Goal: Information Seeking & Learning: Compare options

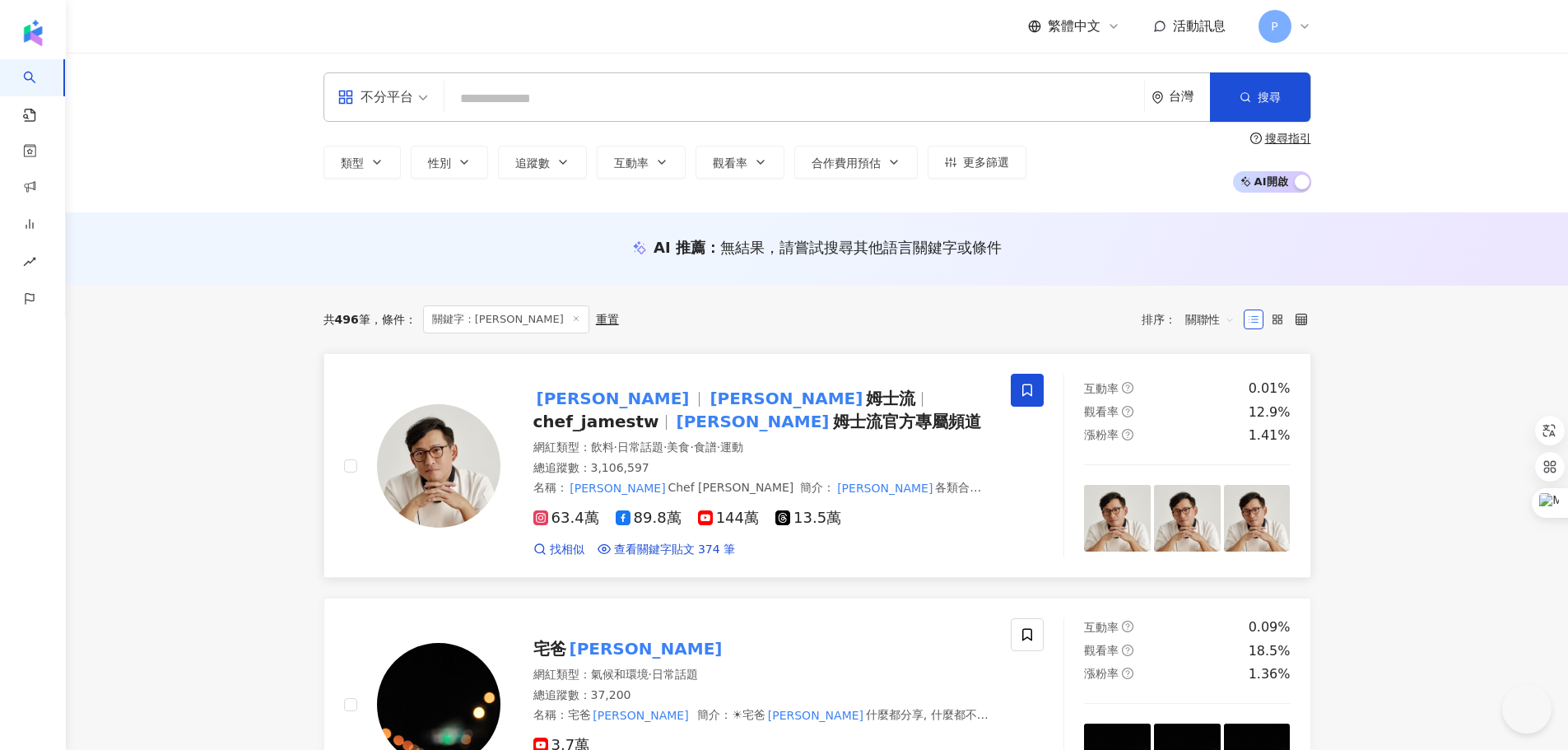
drag, startPoint x: 0, startPoint y: 0, endPoint x: 677, endPoint y: 386, distance: 779.3
click at [866, 394] on span "姆士流" at bounding box center [891, 398] width 50 height 19
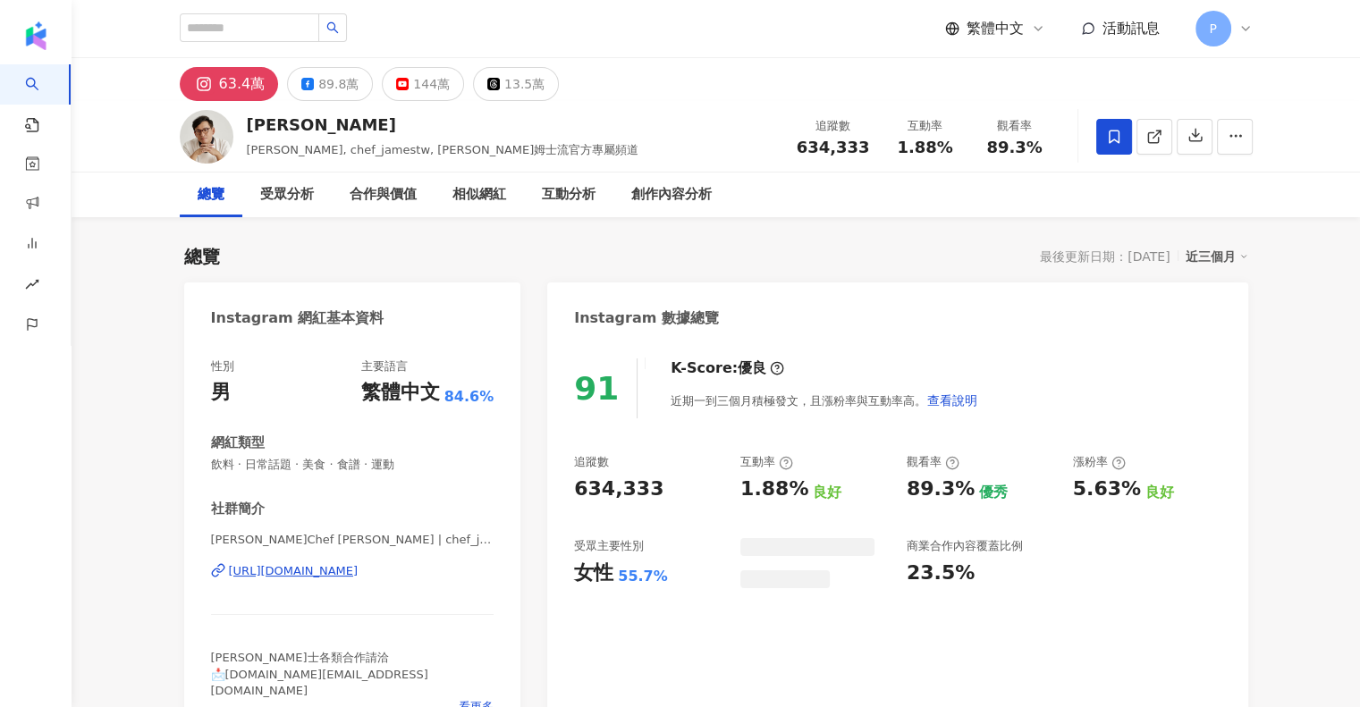
click at [1242, 252] on icon at bounding box center [1243, 256] width 9 height 9
click at [1240, 259] on icon at bounding box center [1243, 256] width 9 height 9
click at [1230, 326] on div "Instagram 數據總覽" at bounding box center [897, 312] width 700 height 58
click at [1219, 253] on div "近三個月" at bounding box center [1217, 256] width 63 height 23
click at [1219, 323] on link "近六個月" at bounding box center [1224, 329] width 50 height 20
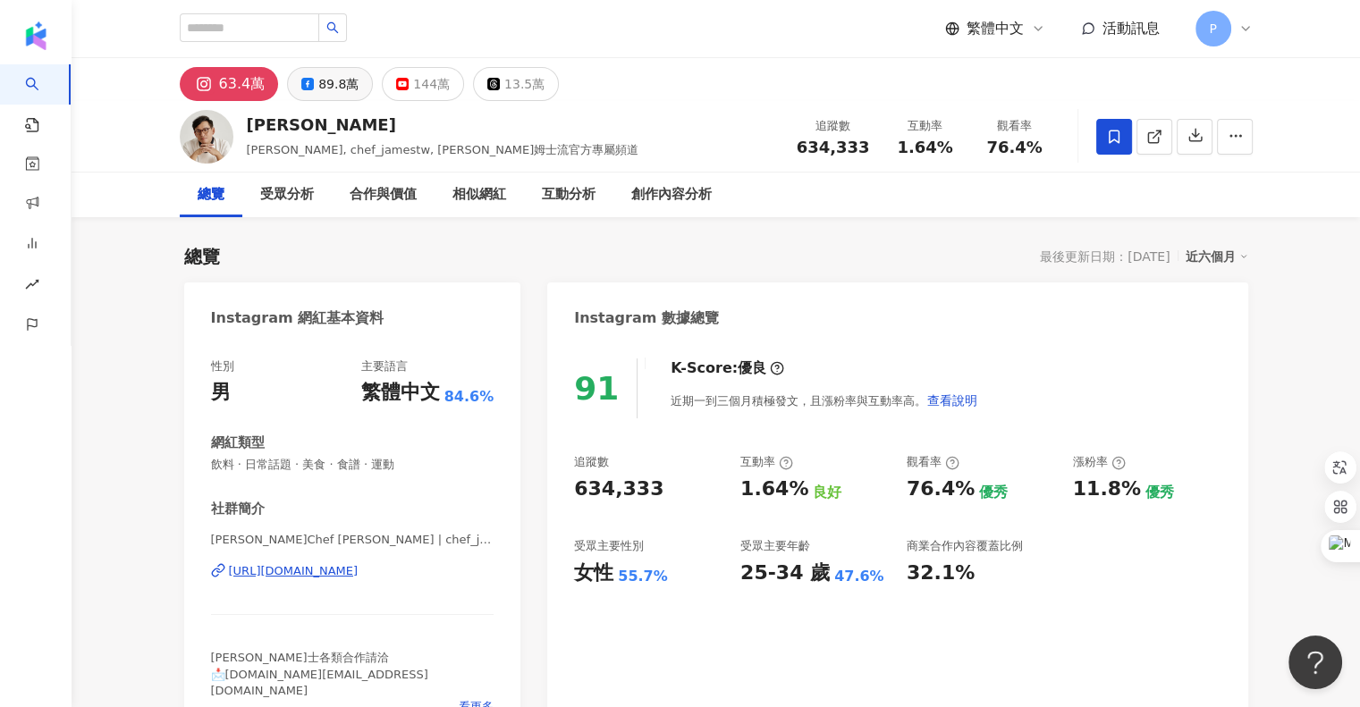
drag, startPoint x: 318, startPoint y: 89, endPoint x: 326, endPoint y: 98, distance: 12.7
click at [318, 89] on div "89.8萬" at bounding box center [338, 84] width 40 height 25
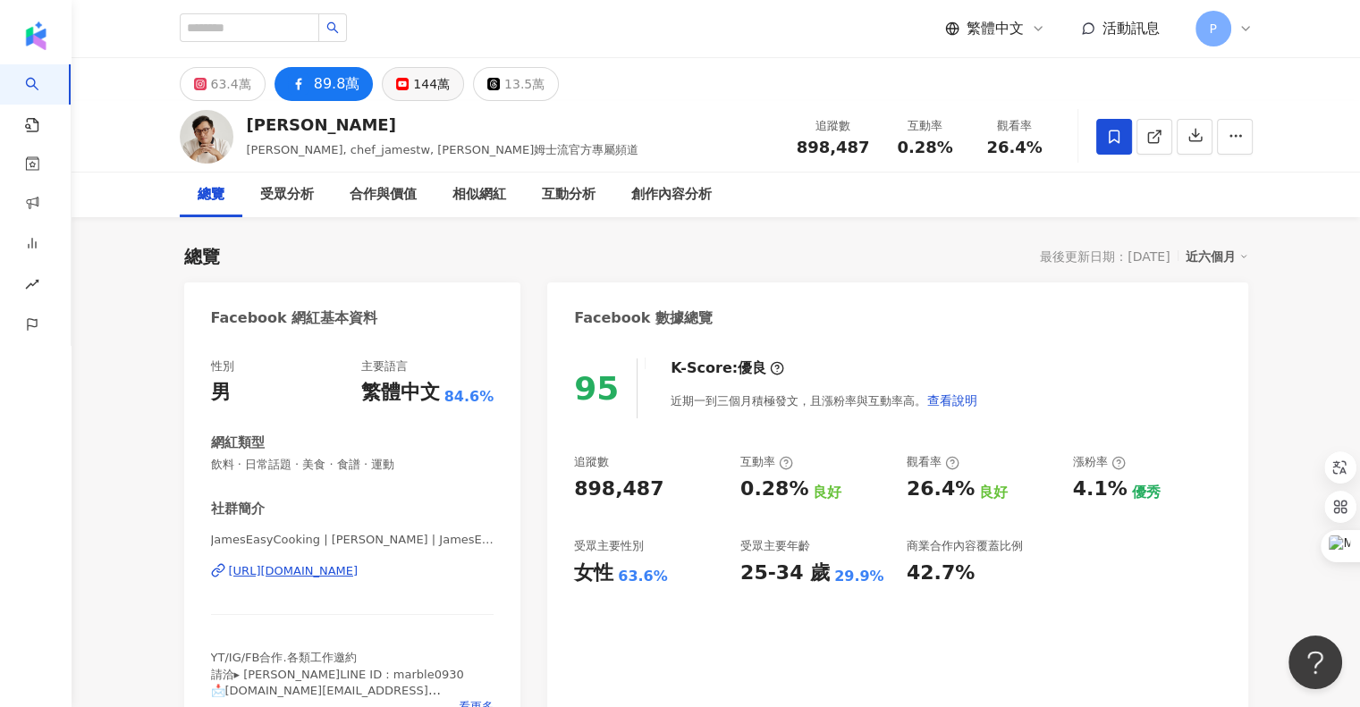
click at [392, 91] on button "144萬" at bounding box center [423, 84] width 82 height 34
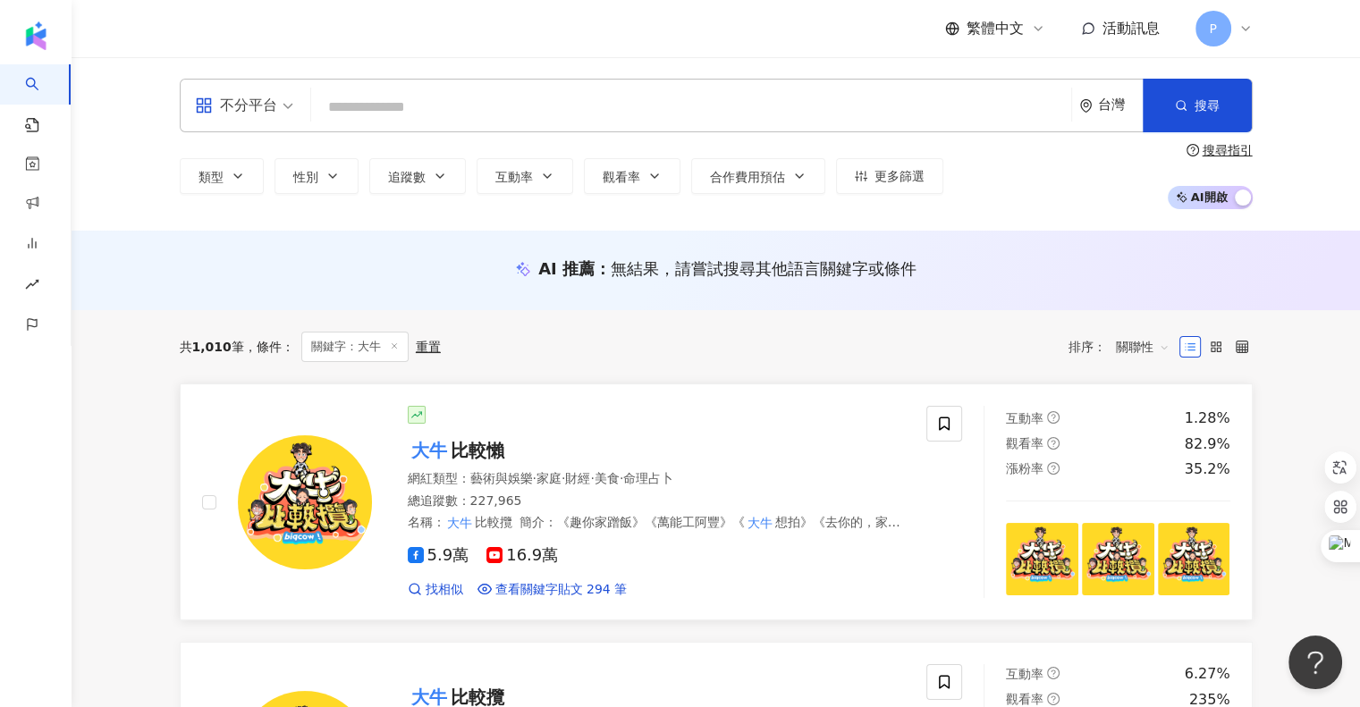
click at [503, 453] on span "比較懶" at bounding box center [478, 450] width 54 height 21
click at [496, 90] on input "search" at bounding box center [691, 107] width 746 height 34
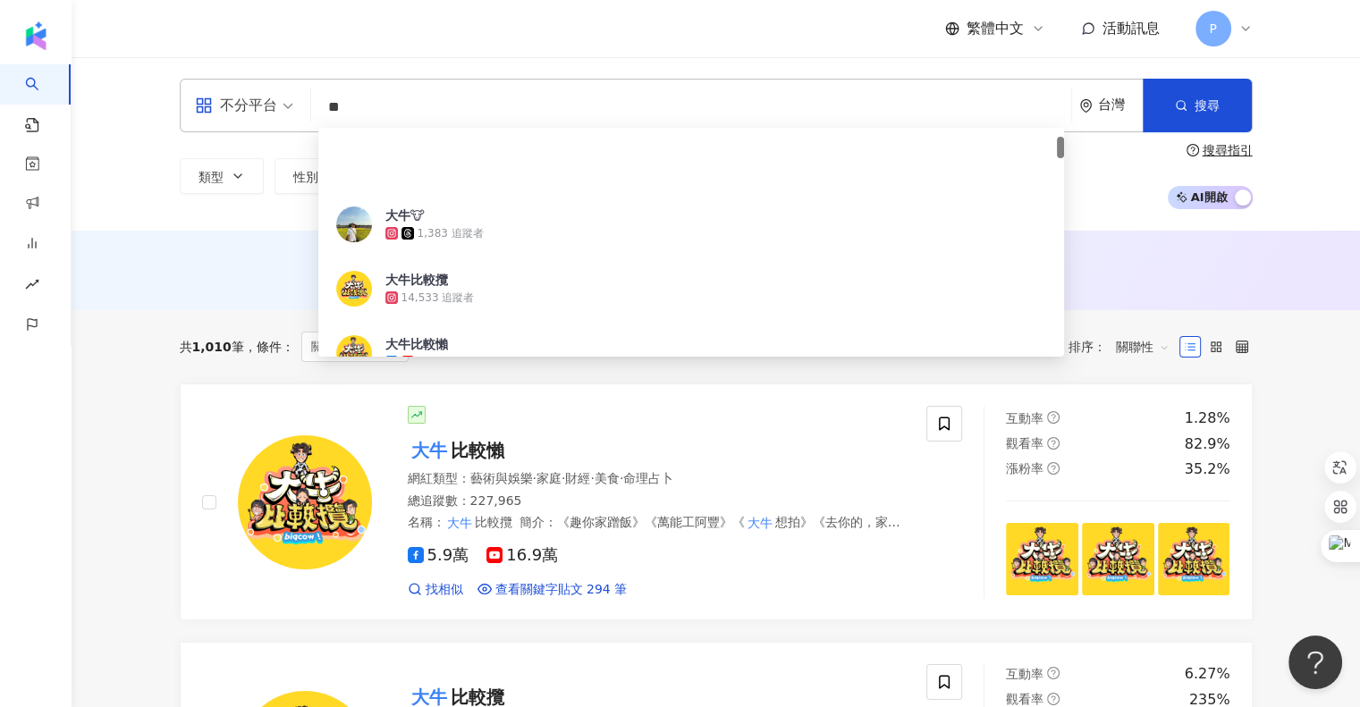
type input "*"
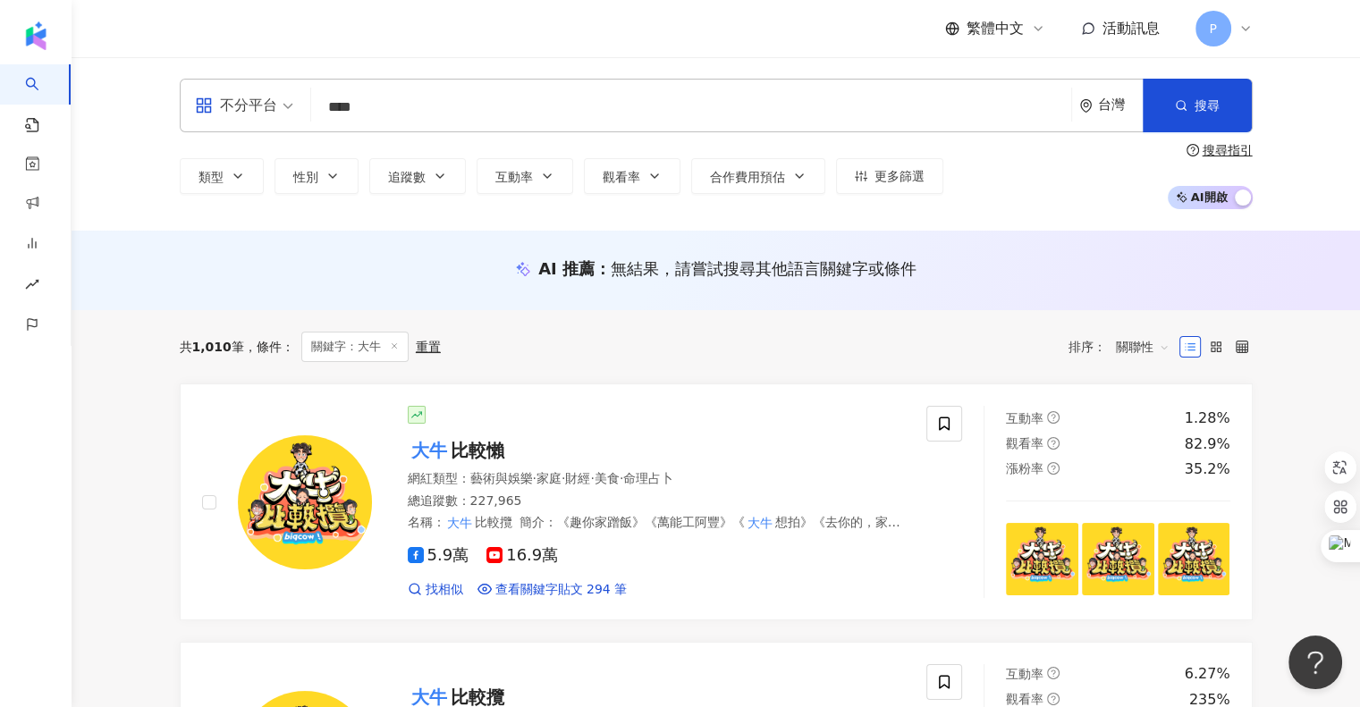
type input "***"
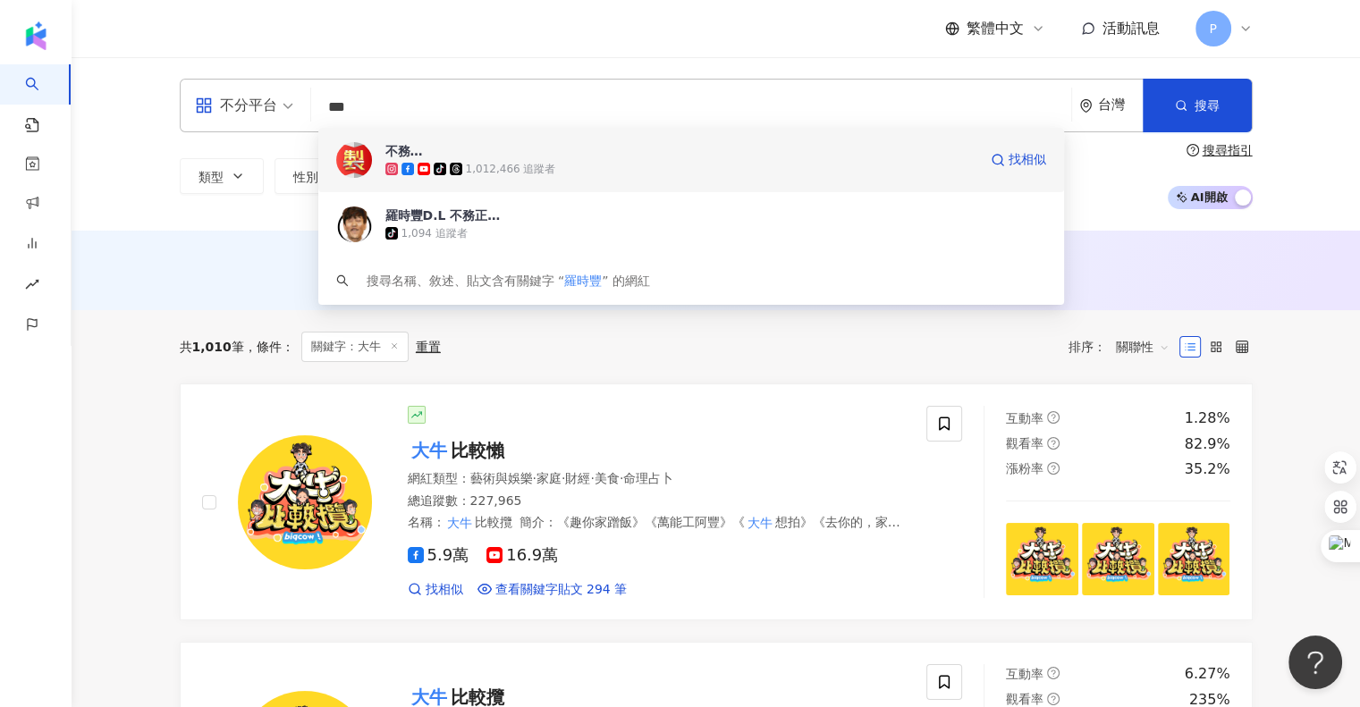
click at [605, 148] on div "不務正YA.侄子出租中 tiktok-icon 1,012,466 追蹤者" at bounding box center [681, 160] width 593 height 36
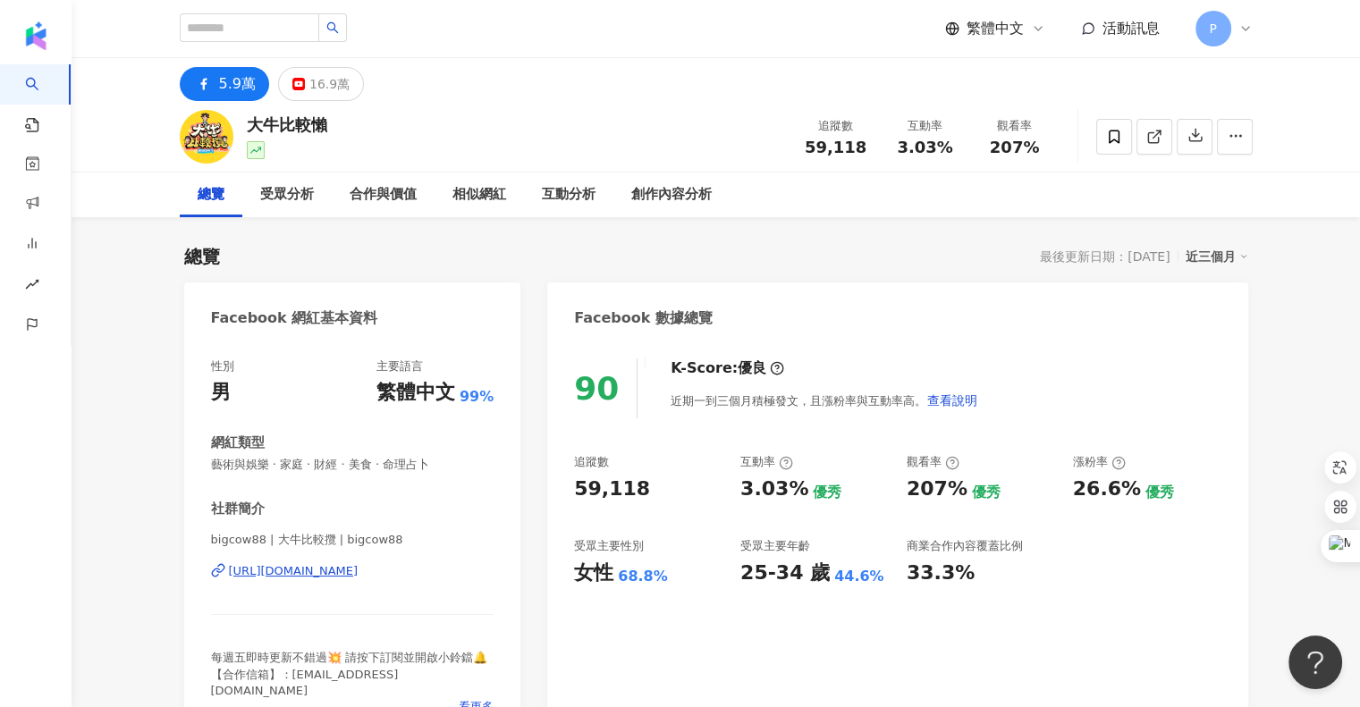
click at [1234, 263] on div "近三個月" at bounding box center [1217, 256] width 63 height 23
click at [1216, 332] on link "近六個月" at bounding box center [1224, 329] width 50 height 20
click at [330, 85] on div "16.9萬" at bounding box center [329, 84] width 40 height 25
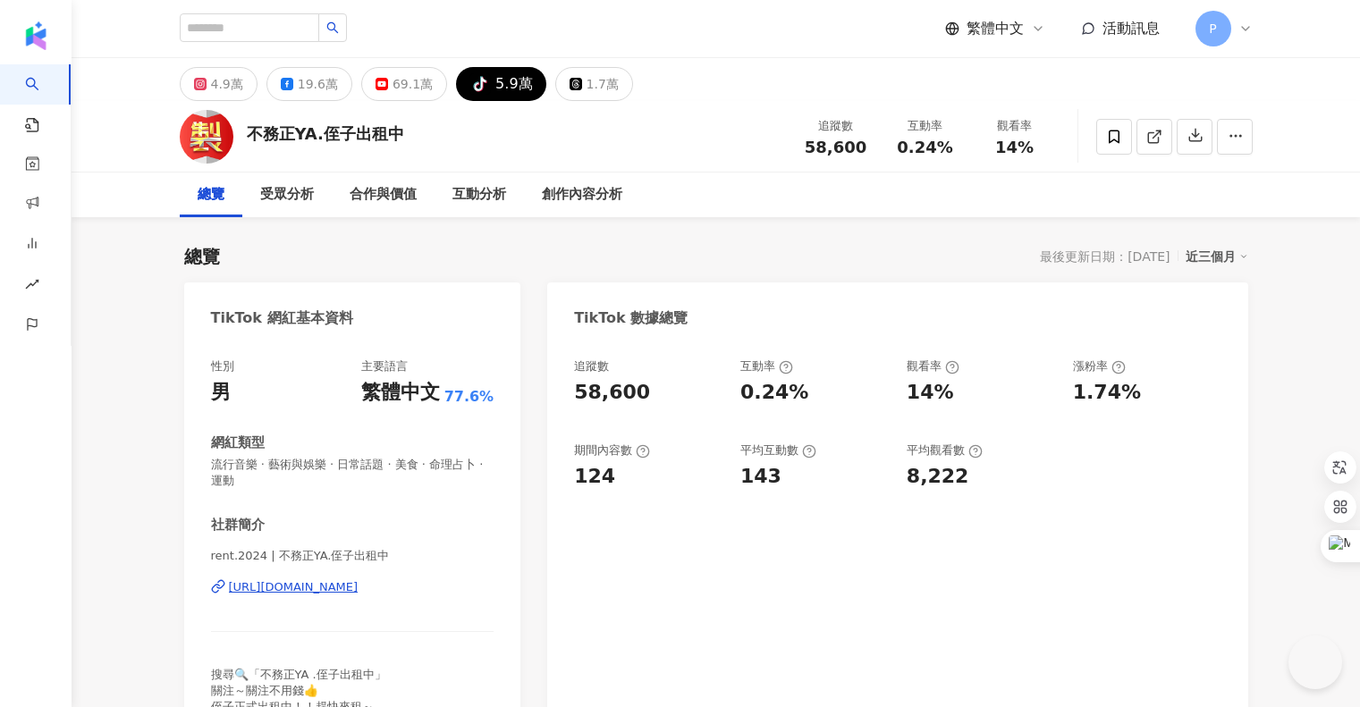
click at [301, 89] on div "19.6萬" at bounding box center [318, 84] width 40 height 25
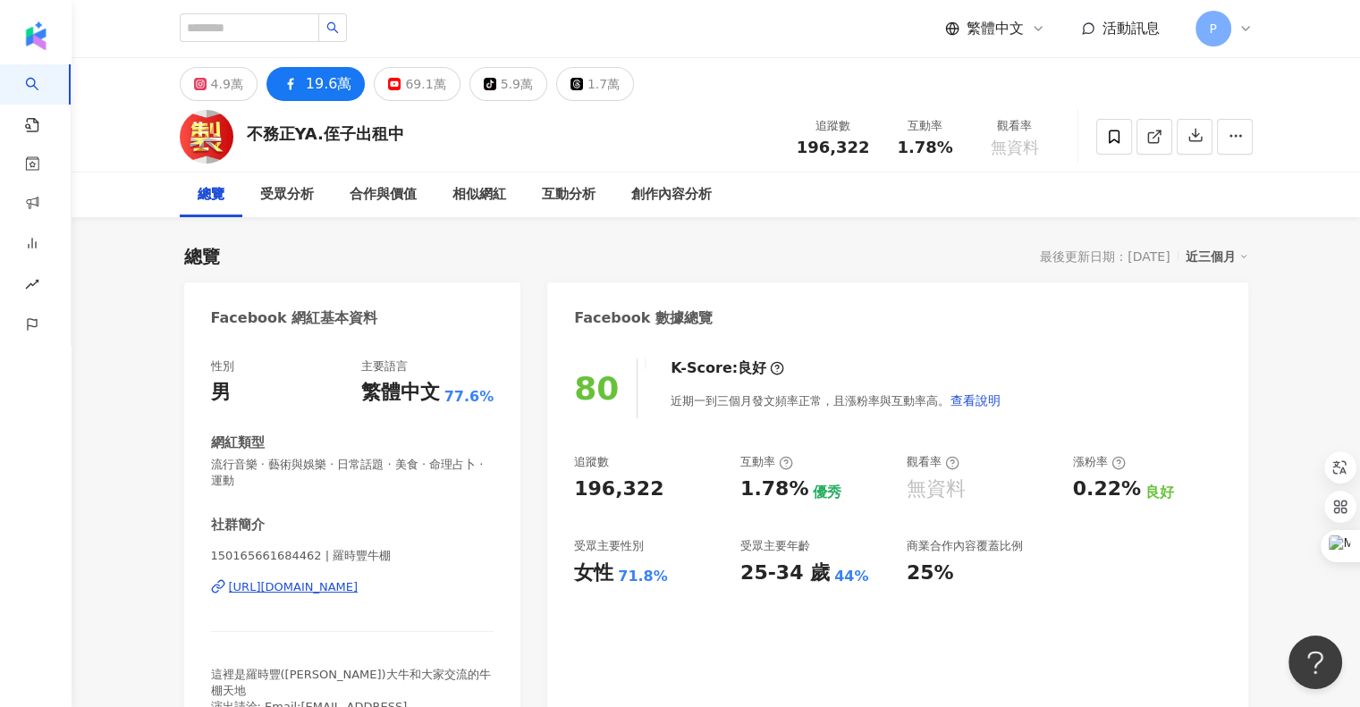
click at [1205, 258] on div "近三個月" at bounding box center [1217, 256] width 63 height 23
click at [1235, 329] on link "近六個月" at bounding box center [1224, 329] width 50 height 20
drag, startPoint x: 206, startPoint y: 74, endPoint x: 228, endPoint y: 95, distance: 30.4
click at [206, 74] on button "4.9萬" at bounding box center [219, 84] width 78 height 34
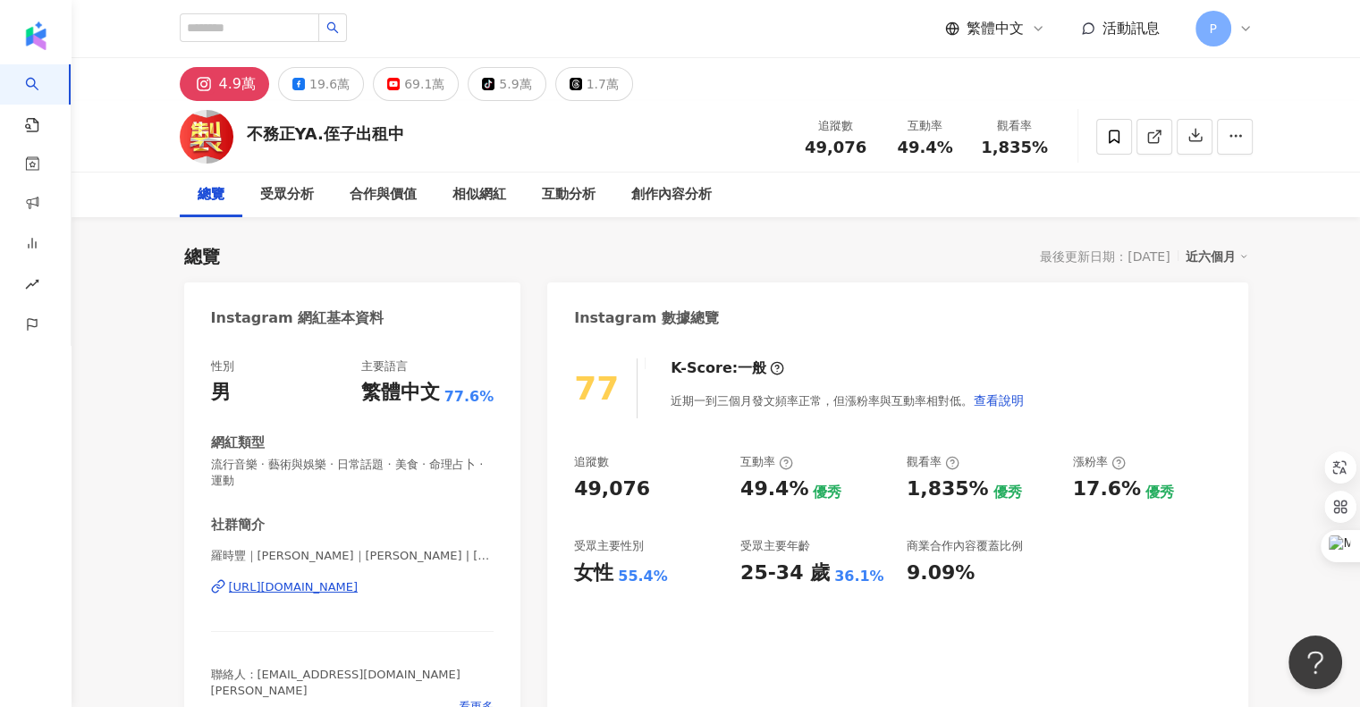
click at [487, 83] on button "tiktok-icon 5.9萬" at bounding box center [507, 84] width 78 height 34
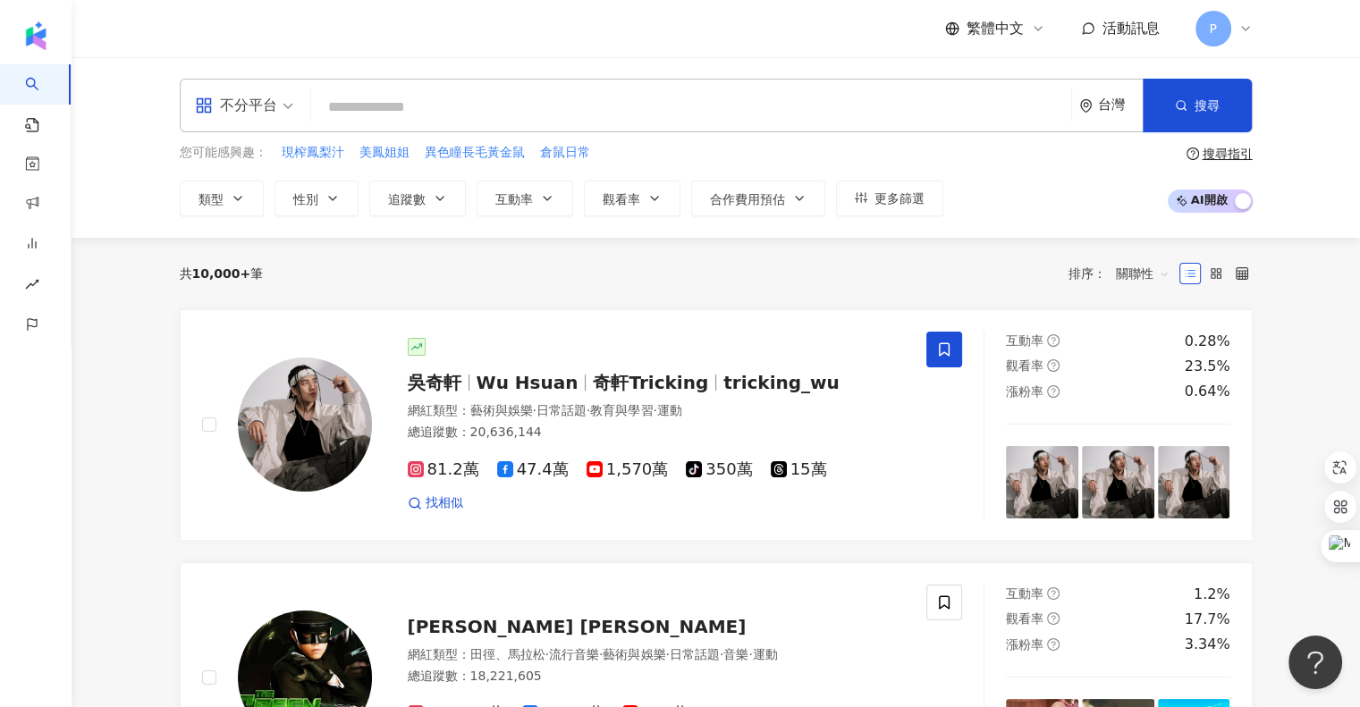
click at [521, 74] on div "不分平台 台灣 搜尋 f1ecd72c-b054-45a1-95a2-cbcb259ec385 [PERSON_NAME]477,912 追蹤者 [PERSO…" at bounding box center [716, 147] width 1289 height 181
click at [526, 96] on input "search" at bounding box center [691, 107] width 746 height 34
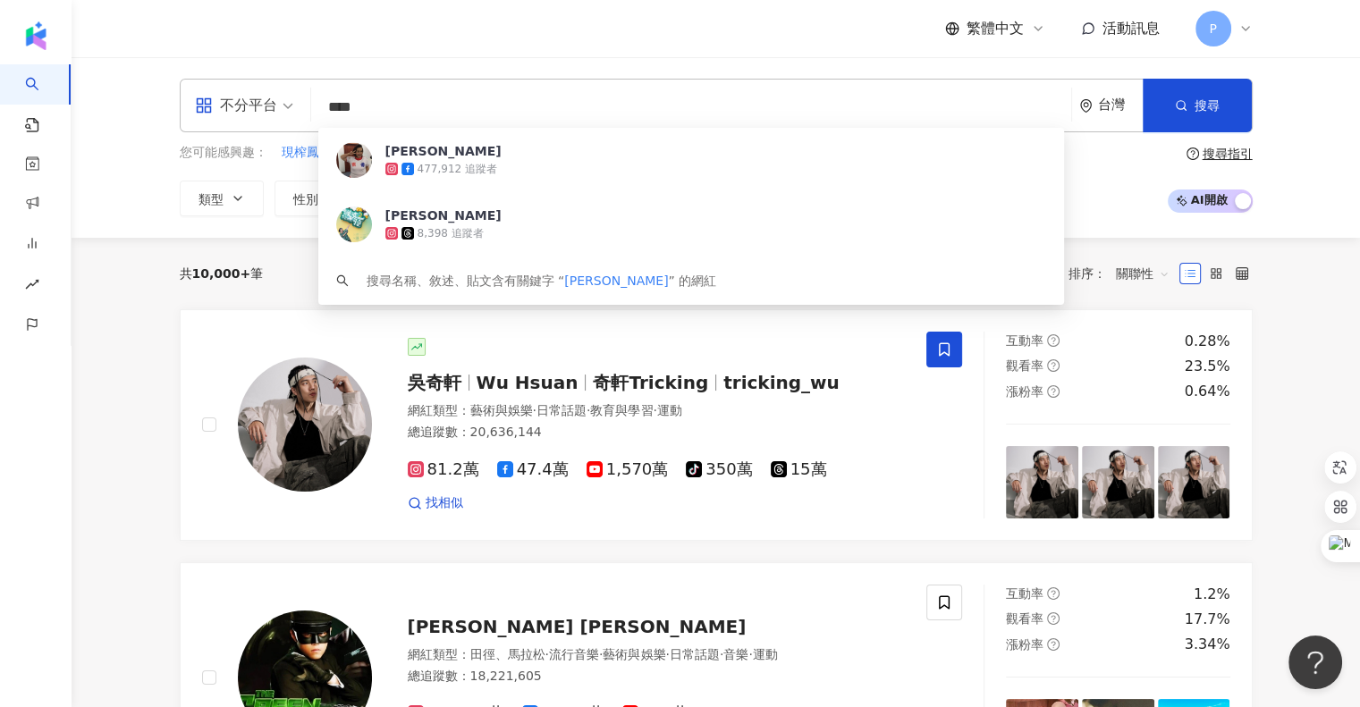
type input "***"
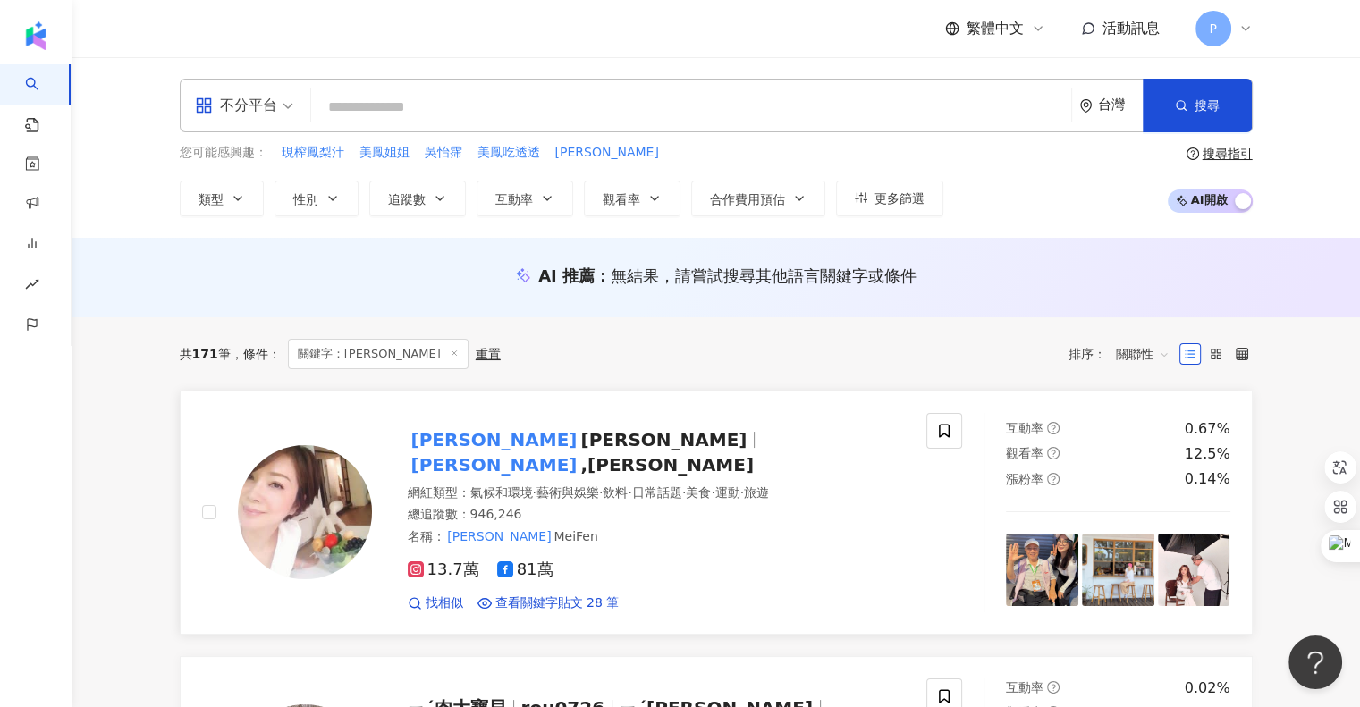
click at [580, 443] on span "Meifen Chen" at bounding box center [663, 439] width 166 height 21
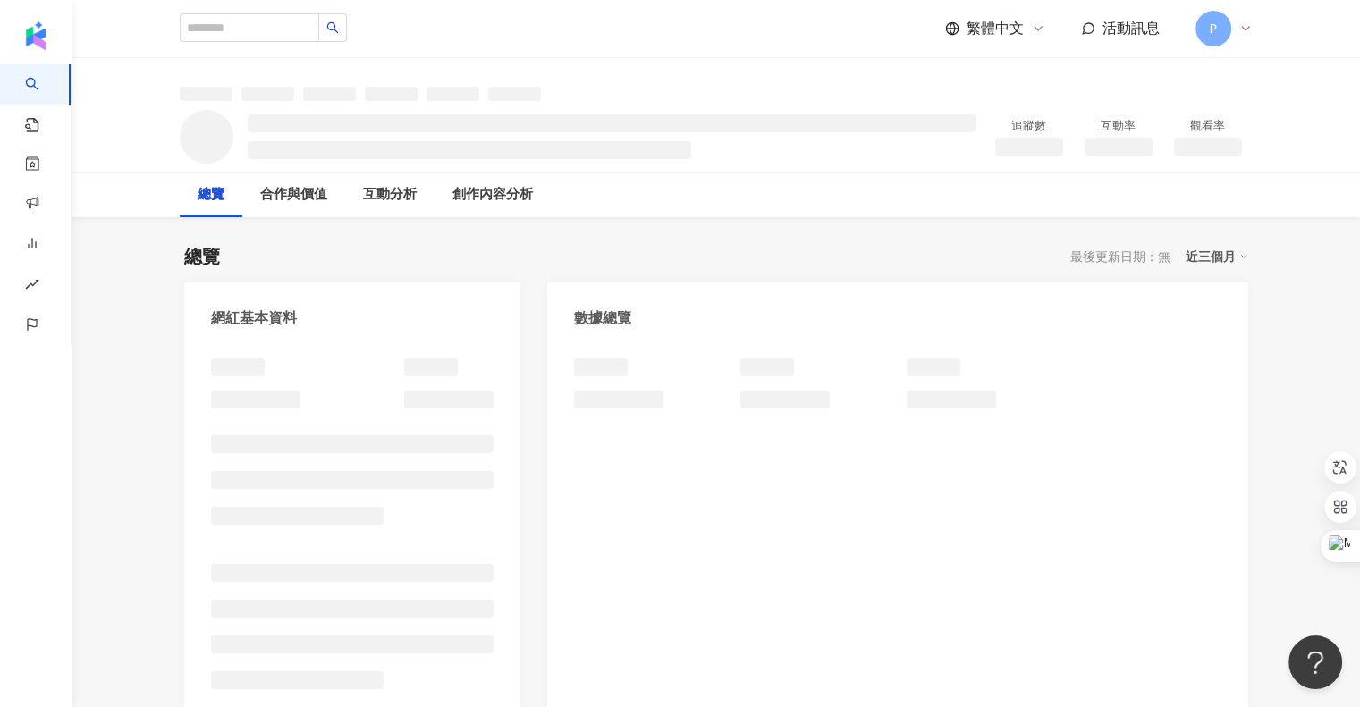
click at [1229, 257] on div "近三個月" at bounding box center [1217, 256] width 63 height 23
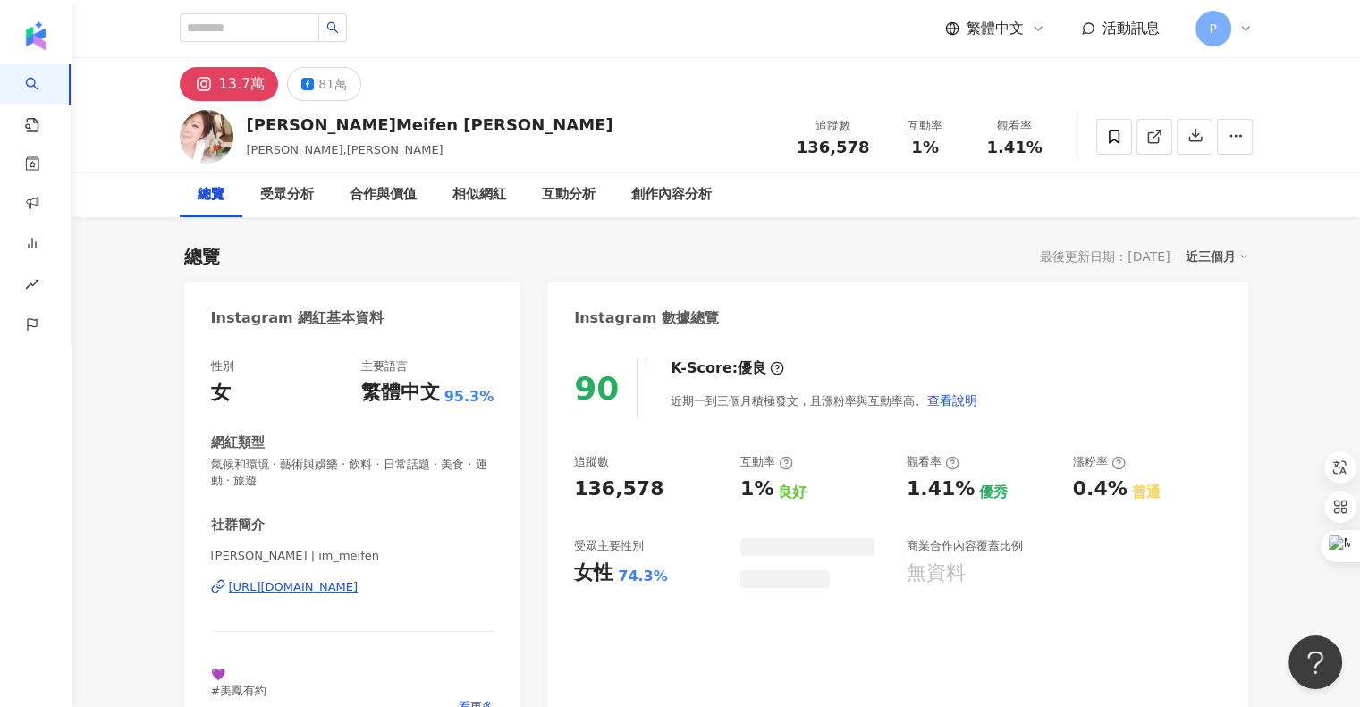
click at [1229, 259] on div "近三個月" at bounding box center [1217, 256] width 63 height 23
click at [1207, 332] on div "Instagram 數據總覽" at bounding box center [897, 312] width 700 height 58
click at [1211, 258] on div "近三個月" at bounding box center [1217, 256] width 63 height 23
click at [1213, 330] on link "近六個月" at bounding box center [1224, 329] width 50 height 20
drag, startPoint x: 1027, startPoint y: 414, endPoint x: 836, endPoint y: -108, distance: 555.9
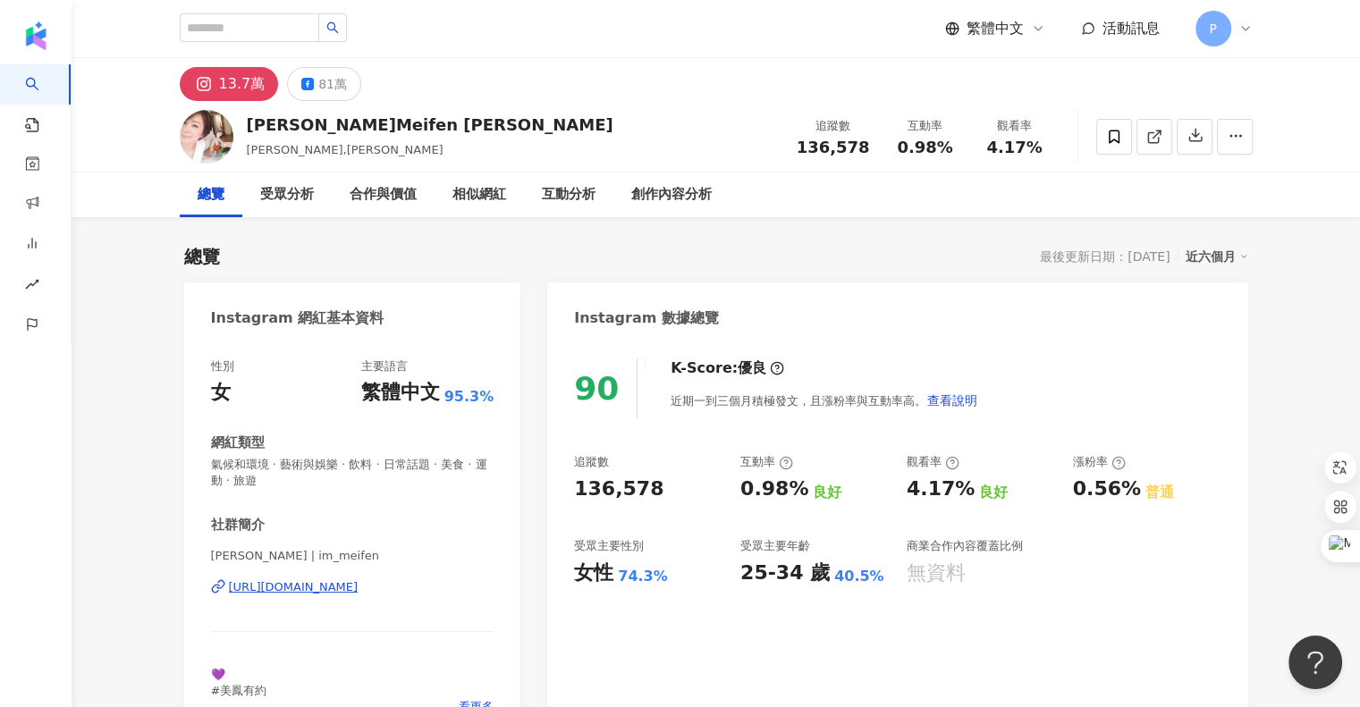
click at [836, 0] on html "AI 找網紅 找貼文 資源庫 商案媒合 洞察報告 趨勢分析 BETA 競品分析 繁體中文 活動訊息 P 13.7萬 81萬 陳美鳳 Meifen Chen 陳…" at bounding box center [680, 353] width 1360 height 707
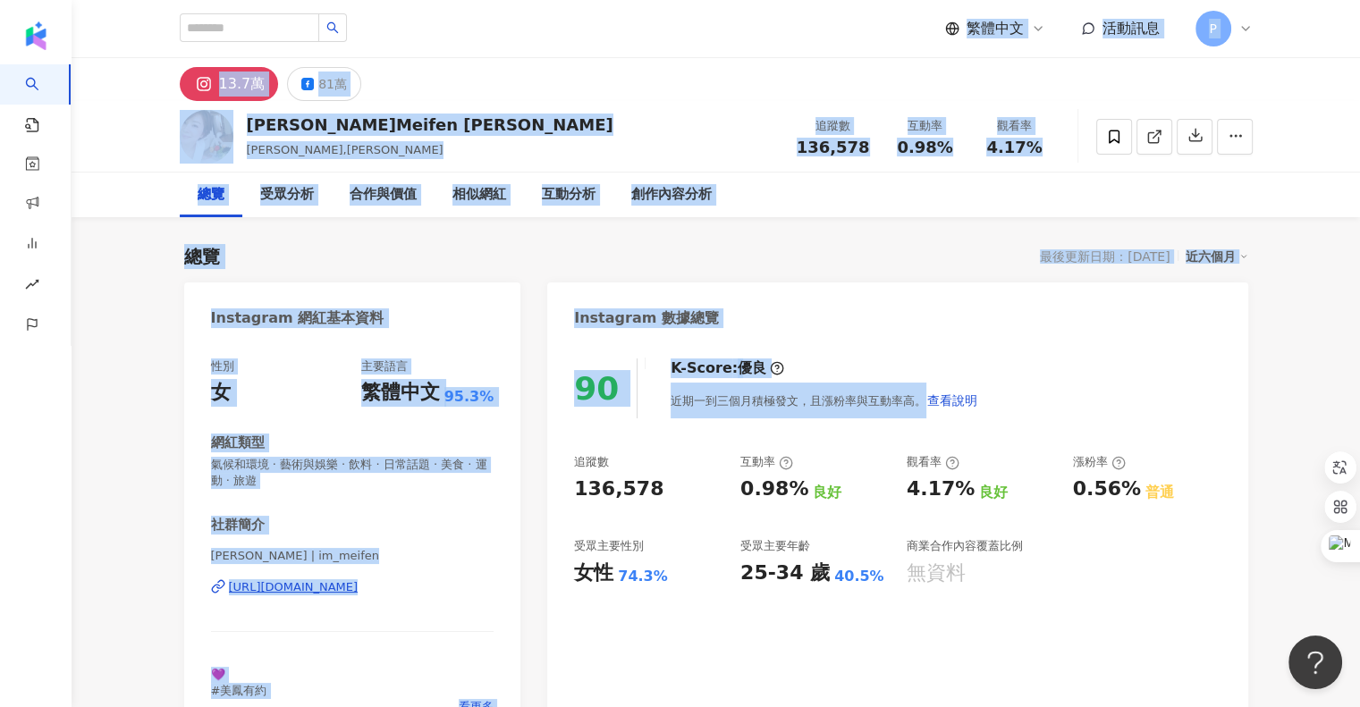
click at [875, 295] on div "Instagram 數據總覽" at bounding box center [897, 312] width 700 height 58
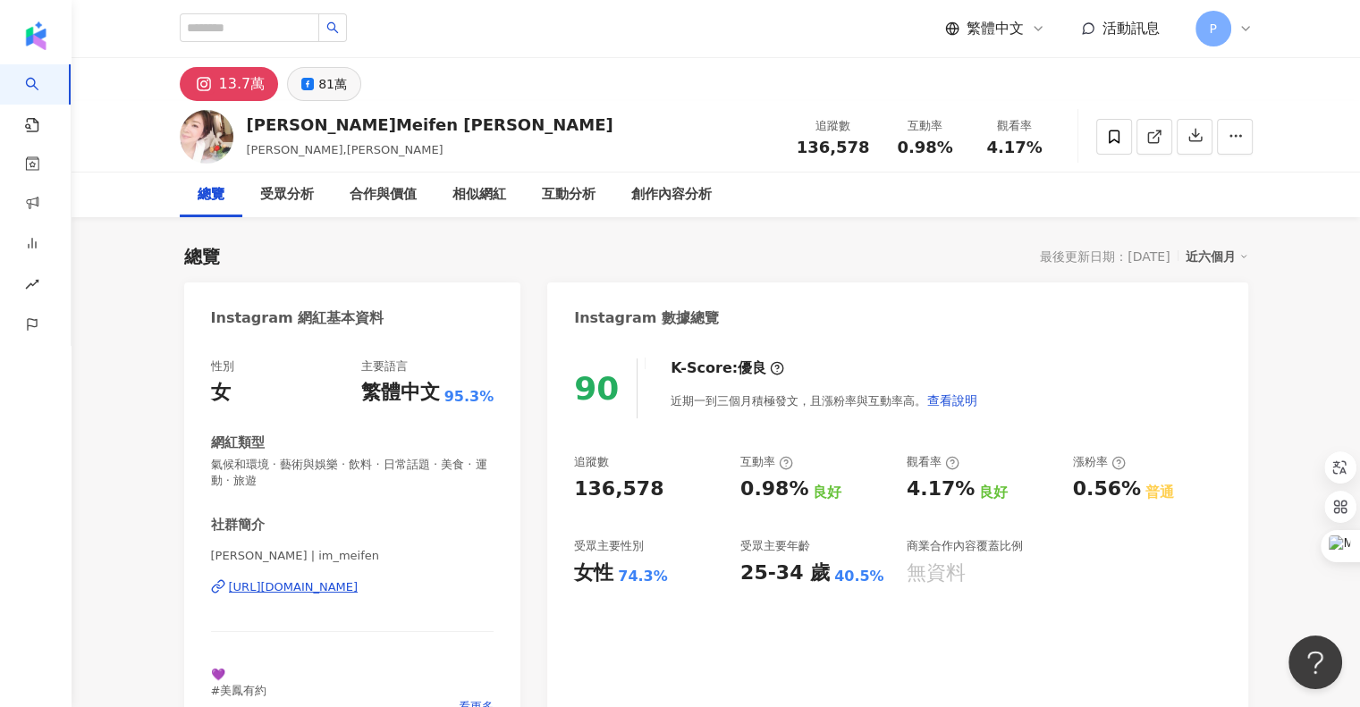
click at [310, 88] on icon at bounding box center [307, 84] width 13 height 13
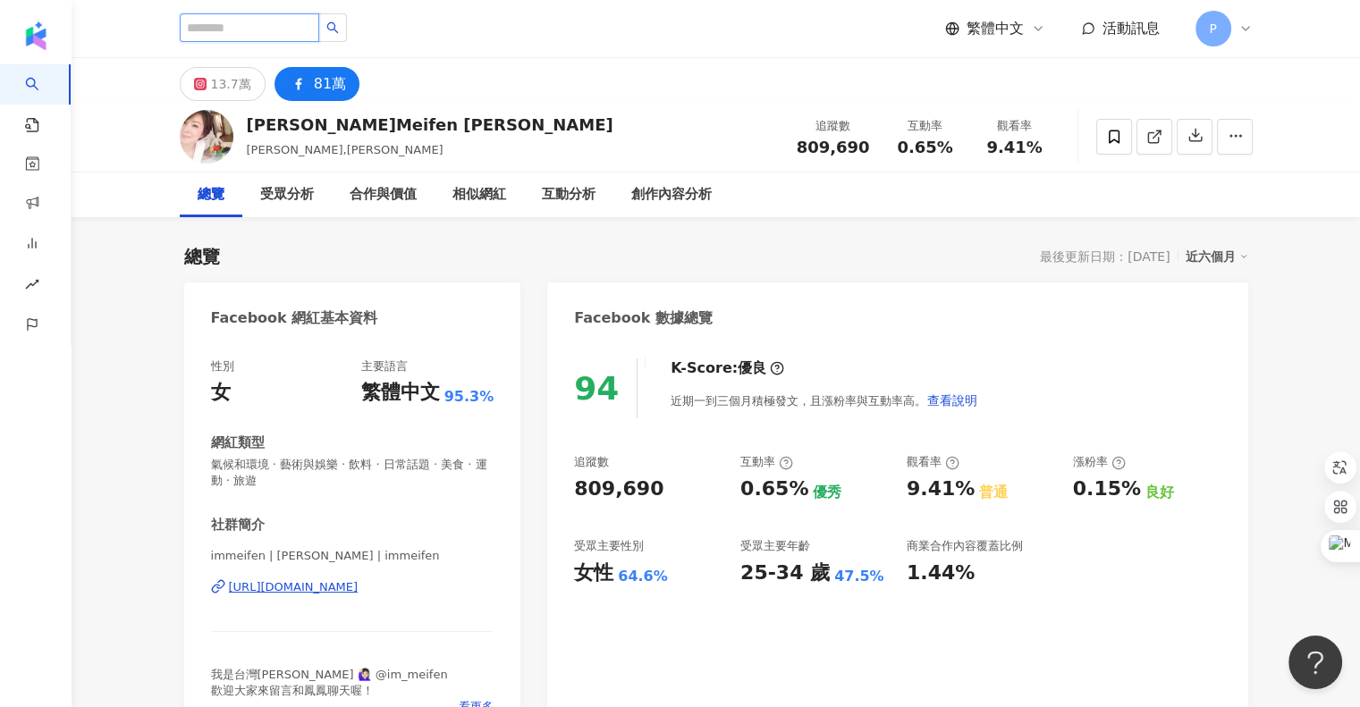
click at [319, 19] on input "search" at bounding box center [250, 27] width 140 height 29
type input "***"
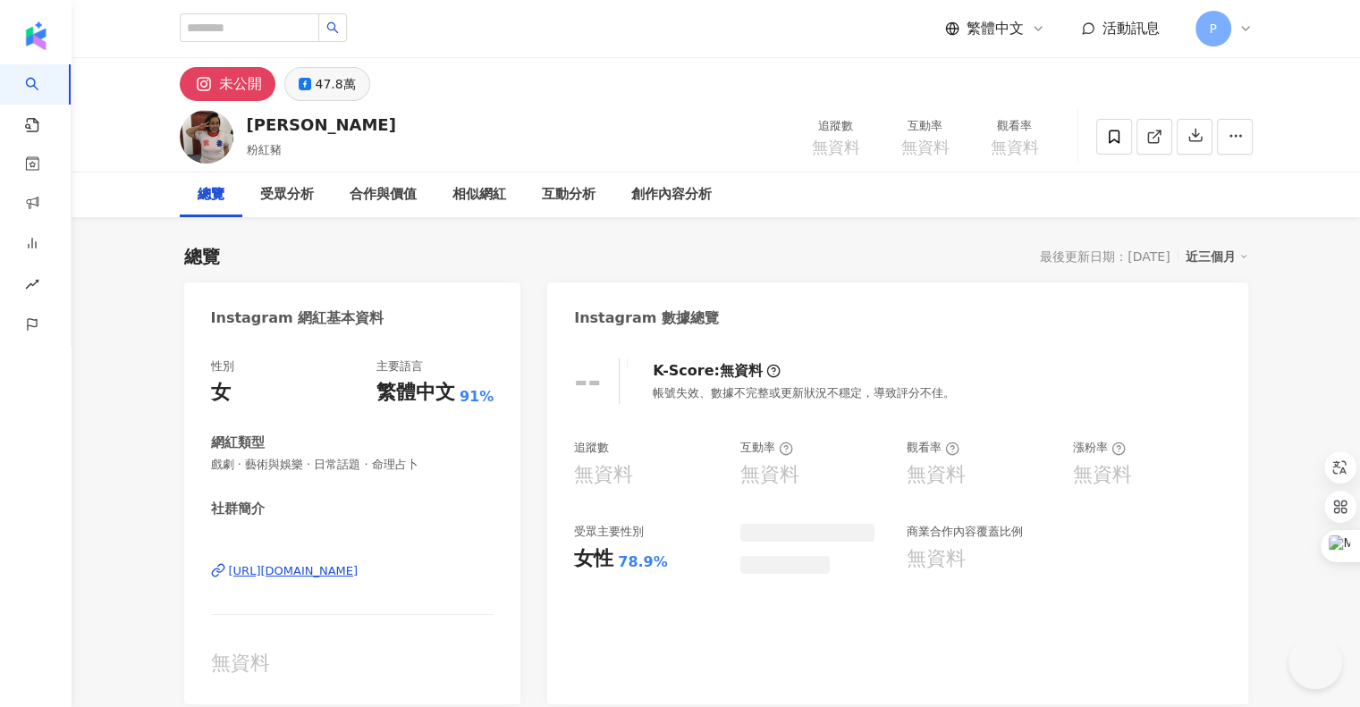
click at [355, 72] on button "47.8萬" at bounding box center [327, 84] width 86 height 34
click at [349, 86] on div "47.8萬" at bounding box center [336, 84] width 40 height 25
click at [356, 97] on button "47.8萬" at bounding box center [327, 84] width 86 height 34
drag, startPoint x: 312, startPoint y: 92, endPoint x: 342, endPoint y: 91, distance: 29.5
click at [313, 91] on button "47.8萬" at bounding box center [327, 84] width 86 height 34
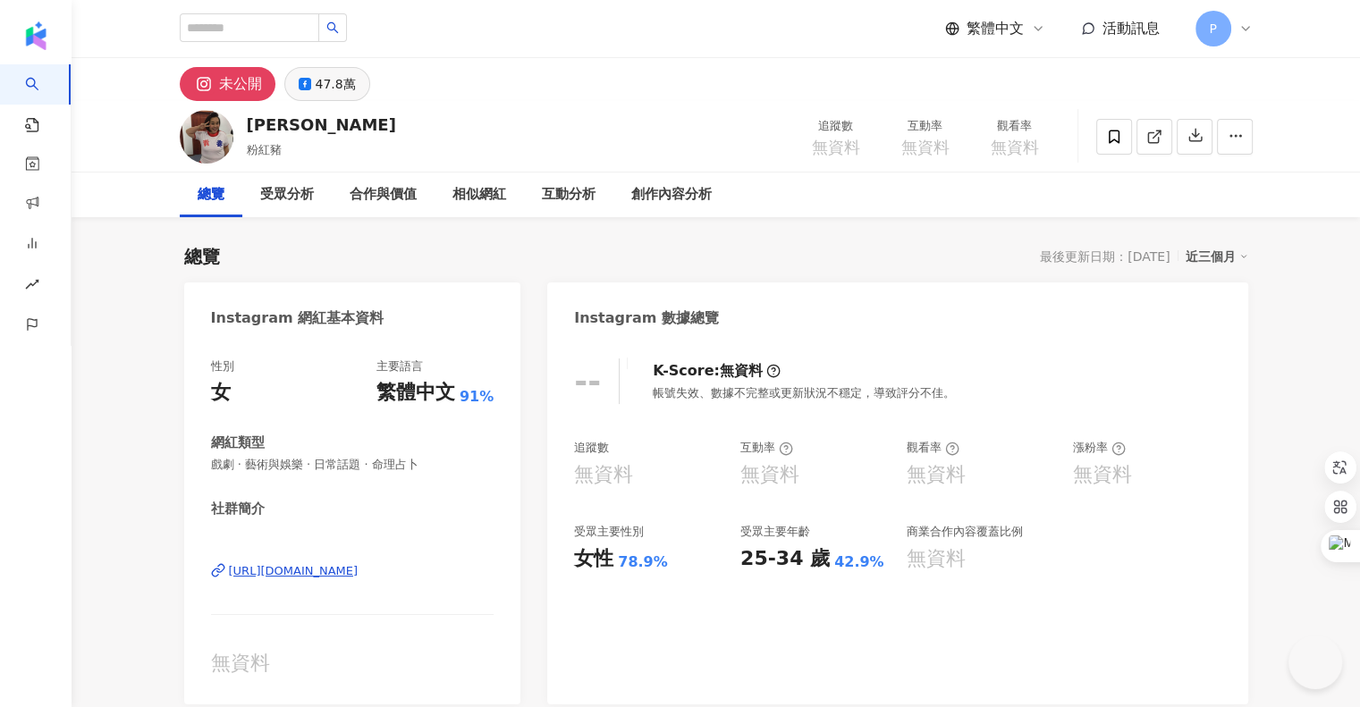
click at [346, 92] on div "47.8萬" at bounding box center [336, 84] width 40 height 25
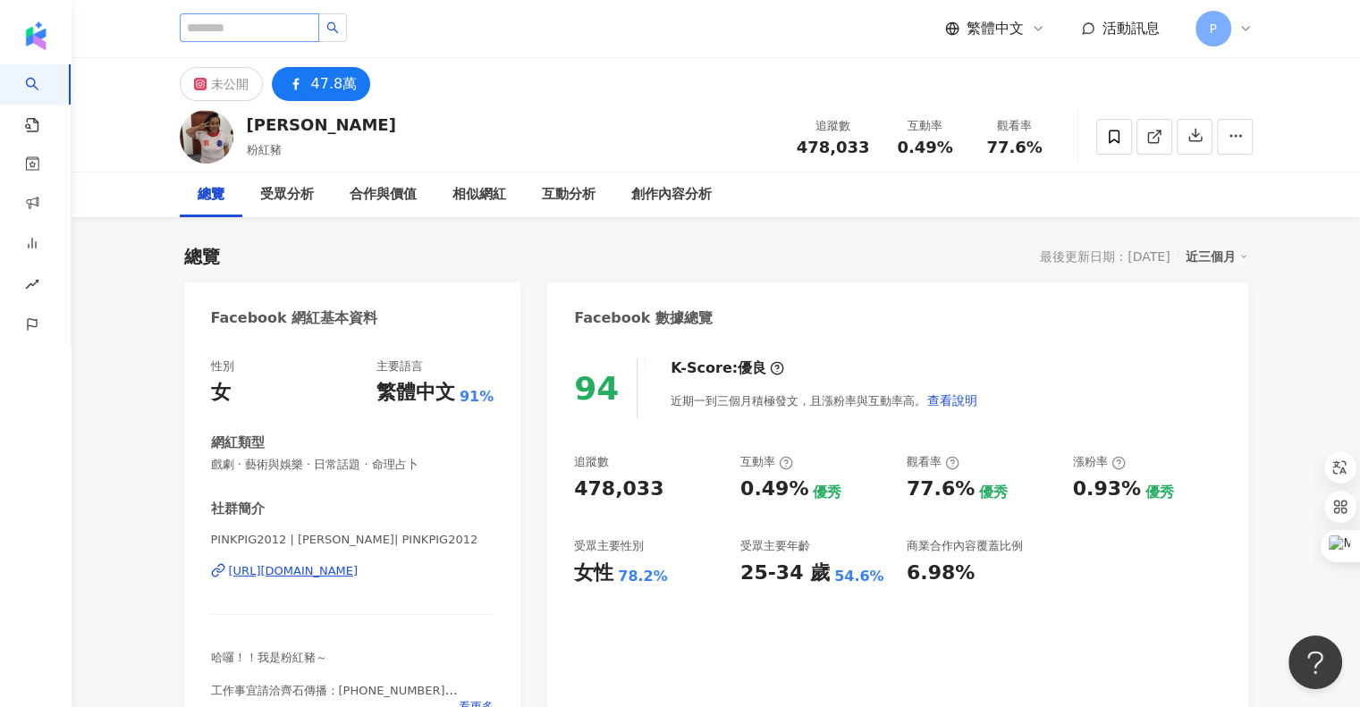
click at [284, 46] on div "繁體中文 活動訊息 P" at bounding box center [716, 28] width 1073 height 57
click at [288, 33] on input "search" at bounding box center [250, 27] width 140 height 29
type input "***"
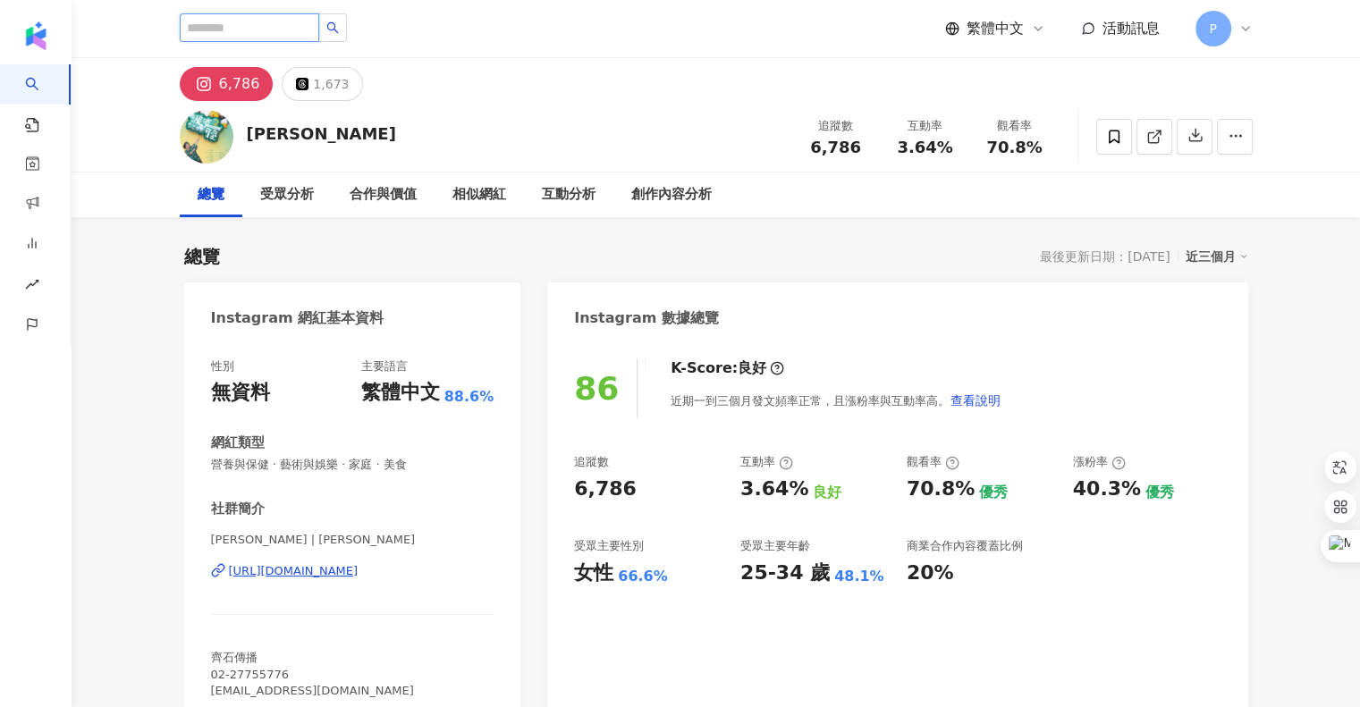
click at [300, 35] on input "search" at bounding box center [250, 27] width 140 height 29
type input "***"
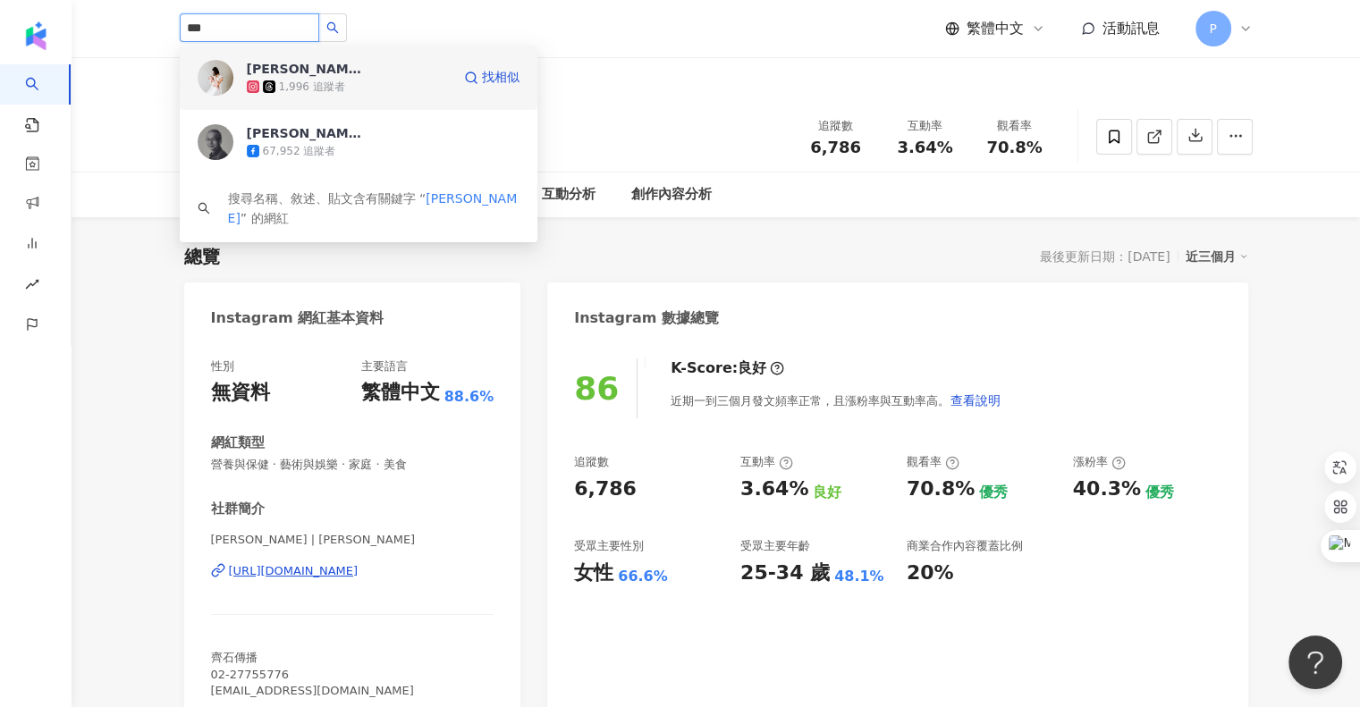
click at [342, 89] on div "1,996 追蹤者" at bounding box center [349, 87] width 204 height 18
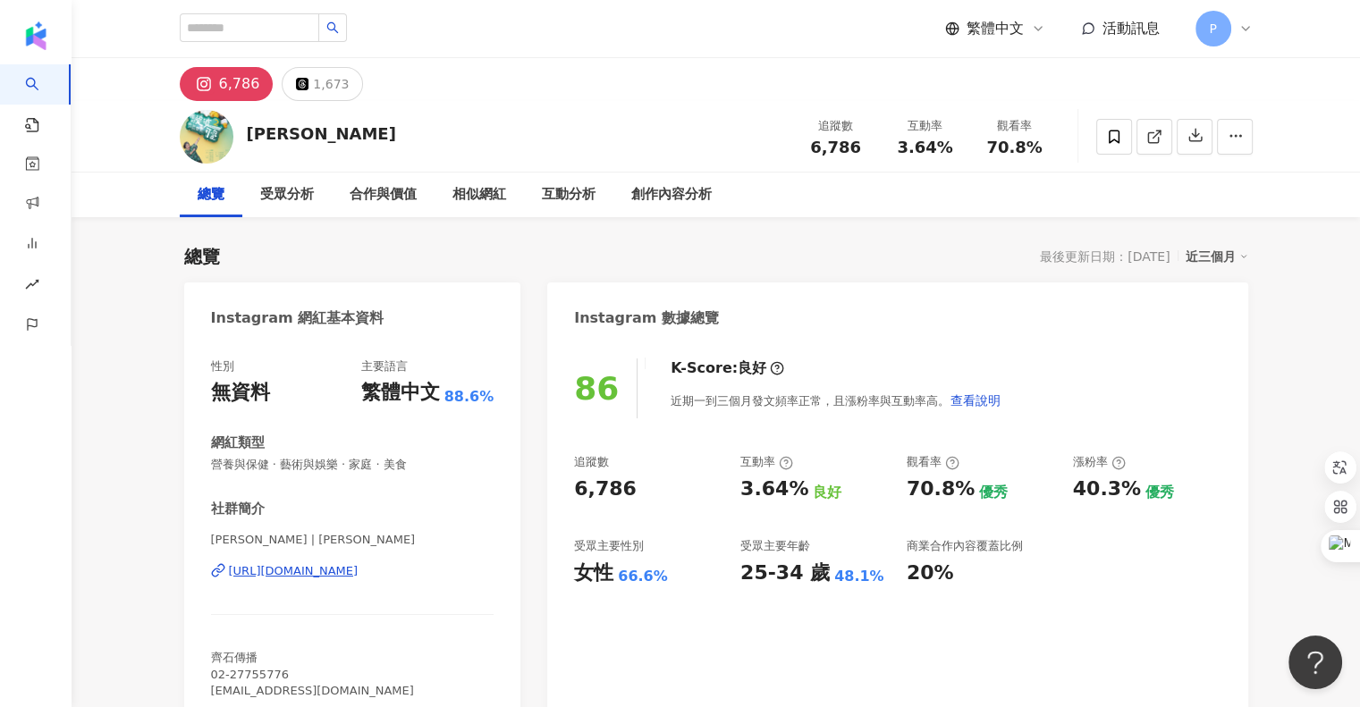
click at [293, 46] on div "吳念真 1,996 追蹤者 吳念真 67,952 追蹤者 搜尋名稱、敘述、貼文含有關鍵字 “ 吳念真 ” 的網紅 繁體中文 活動訊息 P" at bounding box center [716, 28] width 1073 height 57
click at [306, 30] on input "search" at bounding box center [250, 27] width 140 height 29
type input "***"
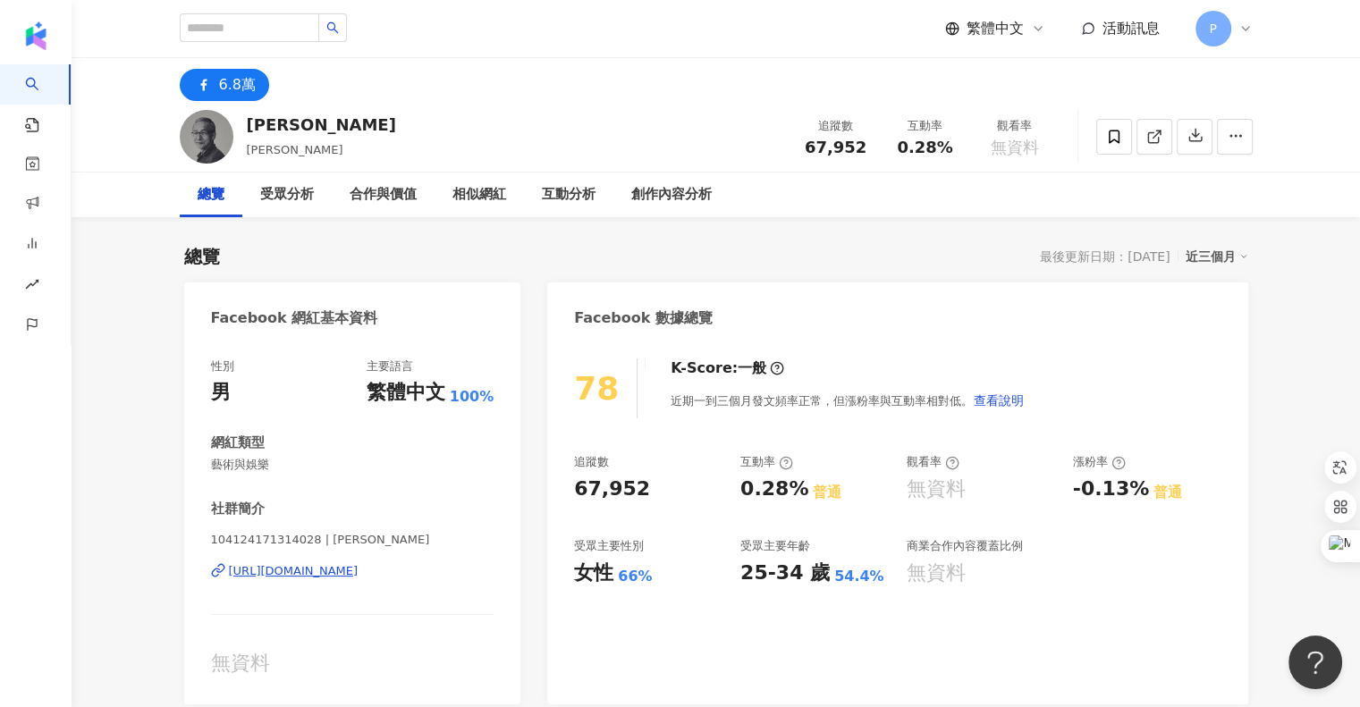
click at [1203, 254] on div "近三個月" at bounding box center [1217, 256] width 63 height 23
drag, startPoint x: 1222, startPoint y: 328, endPoint x: 1229, endPoint y: 348, distance: 20.6
click at [1223, 328] on link "近六個月" at bounding box center [1224, 329] width 50 height 20
